Goal: Information Seeking & Learning: Check status

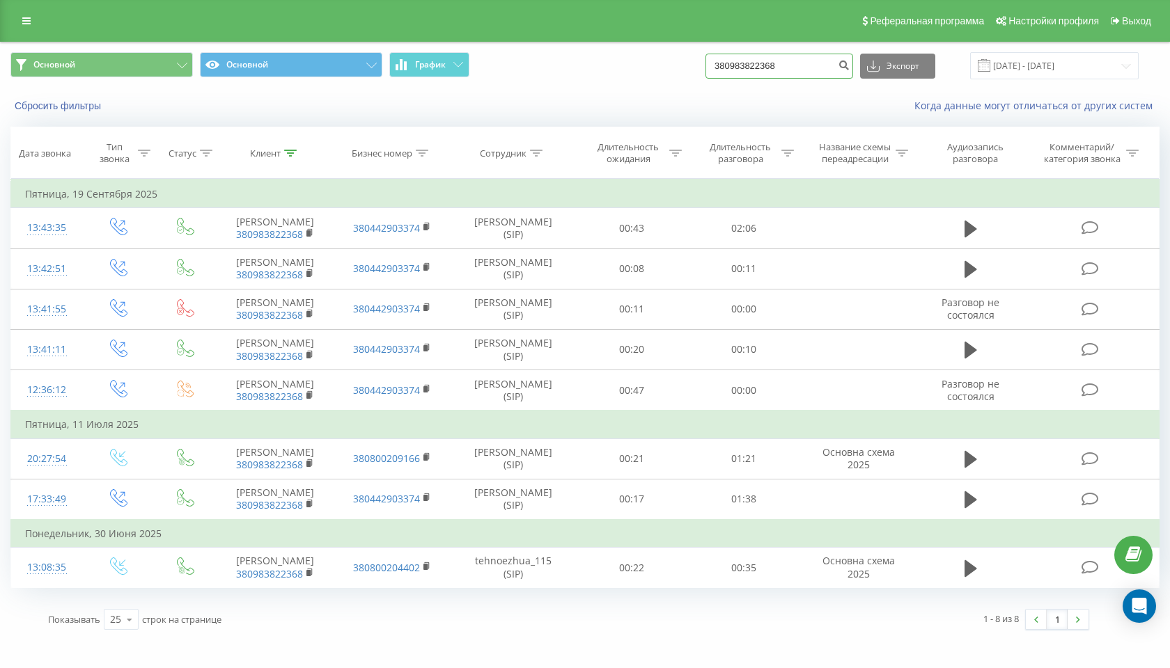
click at [819, 67] on input "380983822368" at bounding box center [779, 66] width 148 height 25
paste input "[PHONE_NUMBER]"
click at [820, 65] on input "[PHONE_NUMBER]" at bounding box center [779, 66] width 148 height 25
type input "380669791985"
